Goal: Task Accomplishment & Management: Complete application form

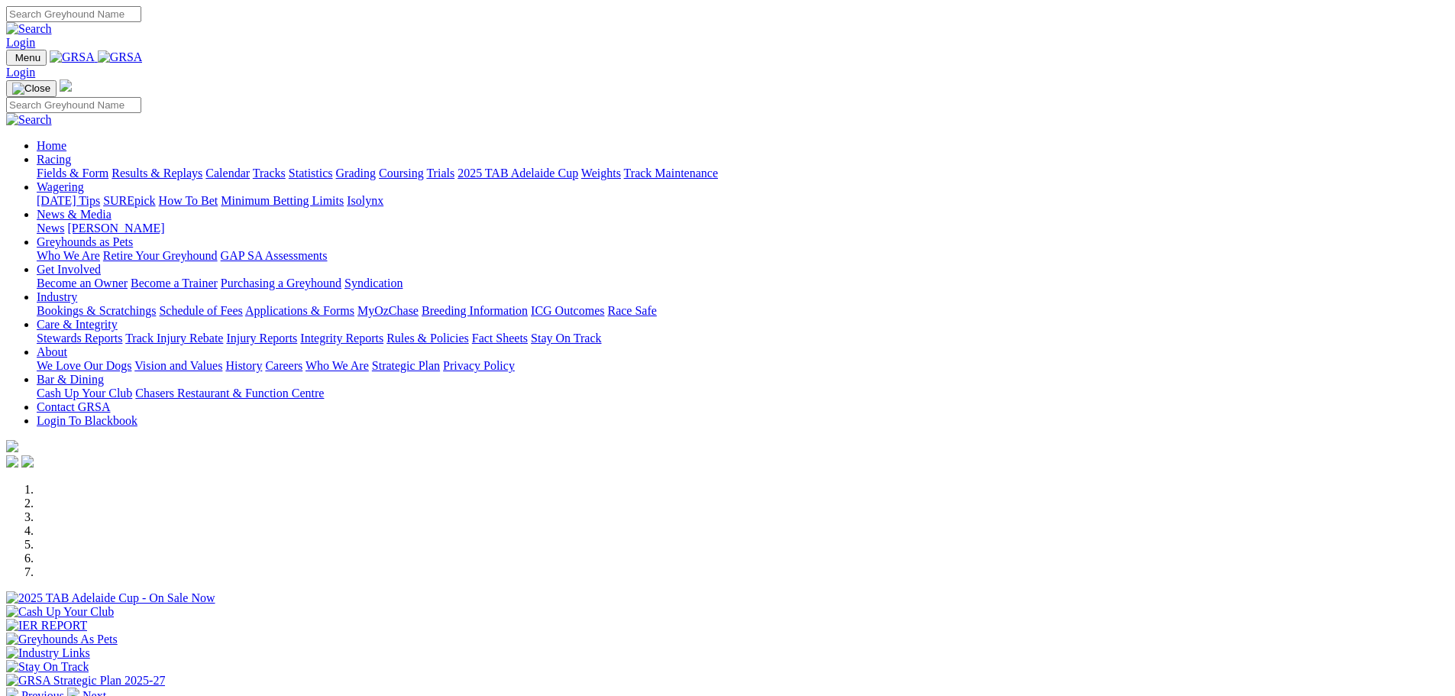
click at [77, 290] on link "Industry" at bounding box center [57, 296] width 40 height 13
click at [354, 304] on link "Applications & Forms" at bounding box center [299, 310] width 109 height 13
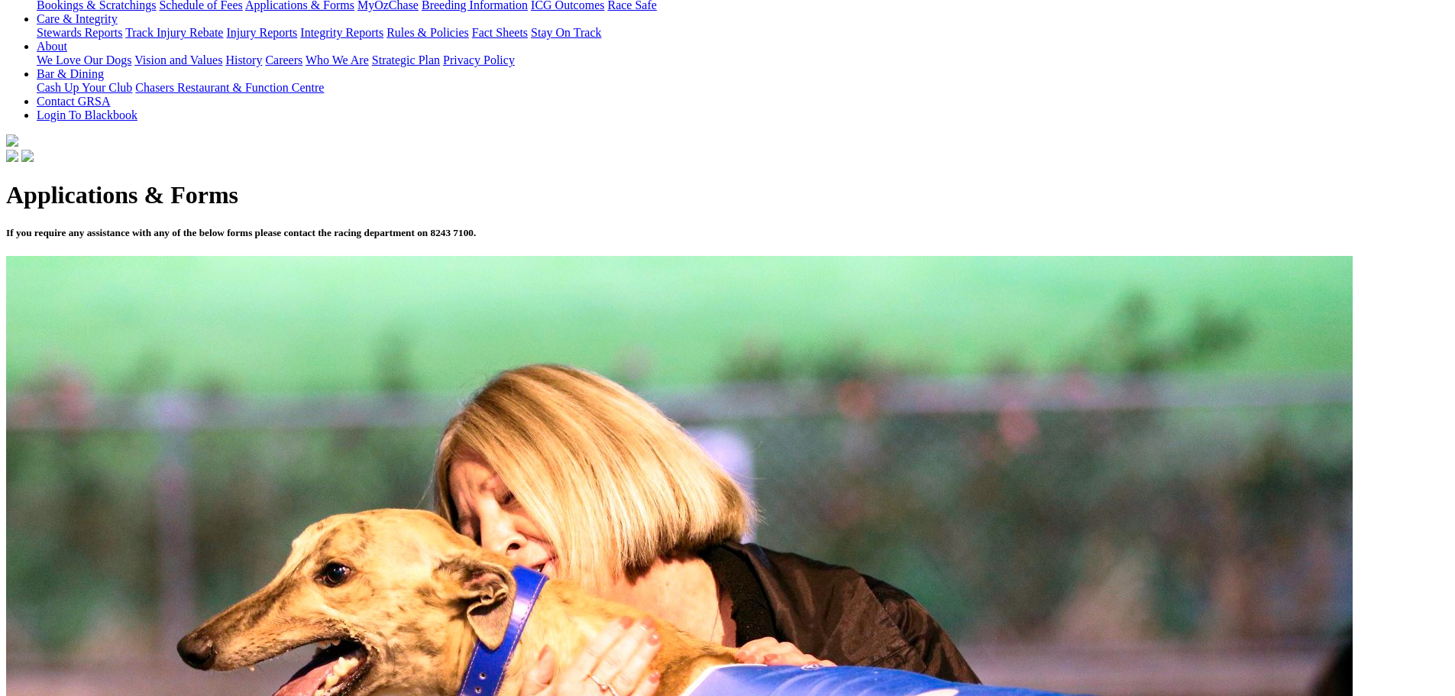
scroll to position [305, 0]
